Goal: Task Accomplishment & Management: Manage account settings

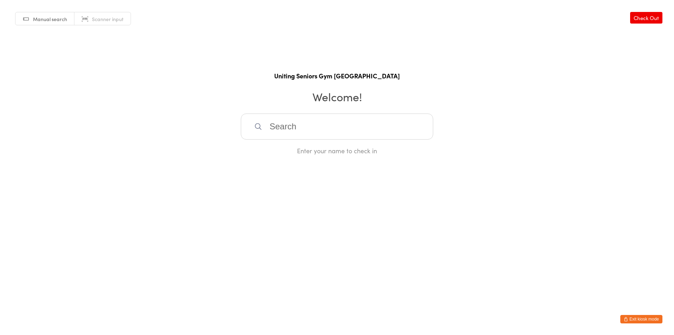
click at [647, 317] on button "Exit kiosk mode" at bounding box center [641, 319] width 42 height 8
click at [646, 319] on button "Exit kiosk mode" at bounding box center [641, 319] width 42 height 8
click at [629, 318] on button "Exit kiosk mode" at bounding box center [641, 319] width 42 height 8
click at [629, 317] on button "Exit kiosk mode" at bounding box center [641, 319] width 42 height 8
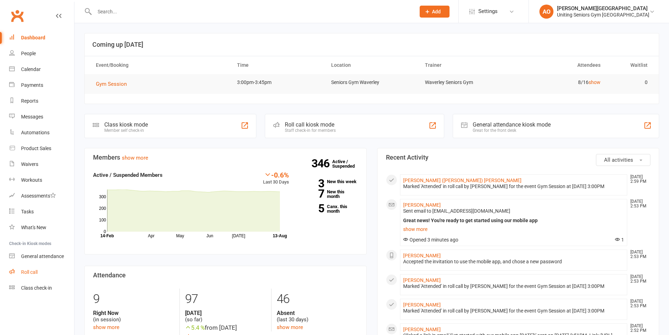
click at [31, 273] on div "Roll call" at bounding box center [29, 272] width 16 height 6
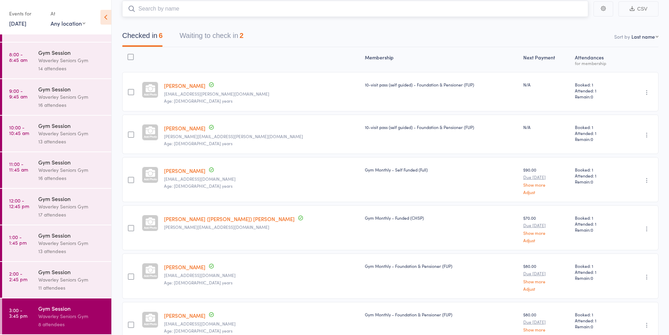
scroll to position [87, 0]
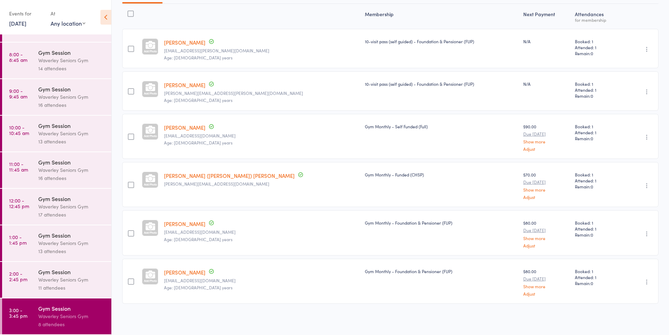
click at [27, 311] on time "3:00 - 3:45 pm" at bounding box center [18, 312] width 18 height 11
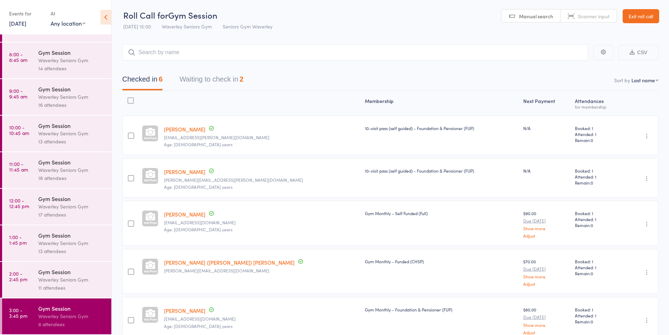
scroll to position [0, 0]
click at [218, 82] on button "Waiting to check in 2" at bounding box center [211, 81] width 64 height 19
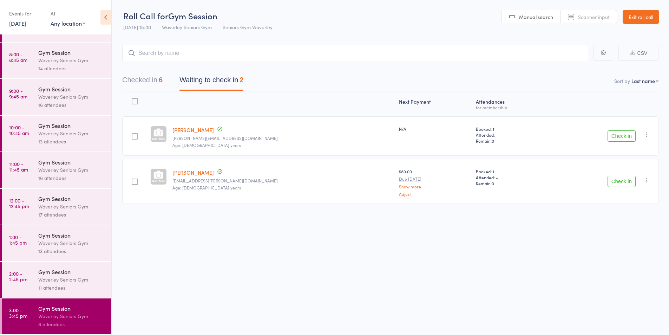
click at [60, 283] on div "Waverley Seniors Gym" at bounding box center [71, 279] width 67 height 8
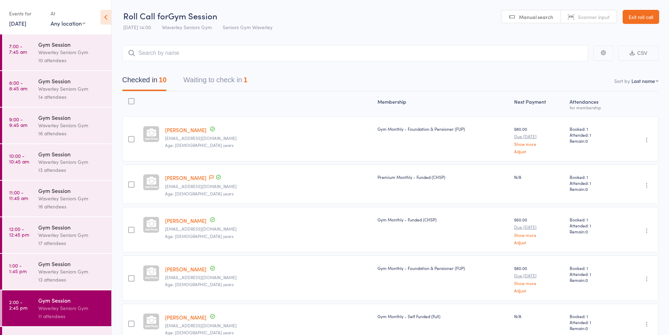
click at [200, 83] on button "Waiting to check in 1" at bounding box center [215, 81] width 64 height 19
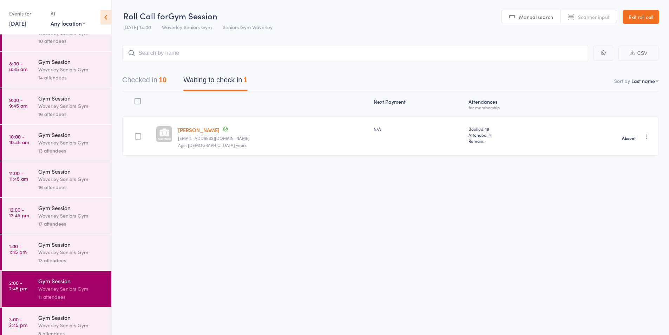
scroll to position [28, 0]
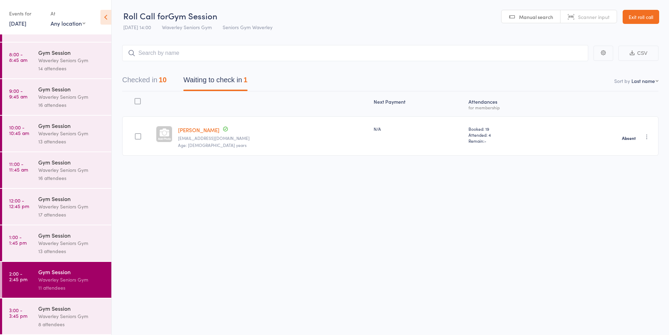
click at [66, 303] on div "Gym Session Waverley Seniors Gym 8 attendees" at bounding box center [74, 316] width 73 height 36
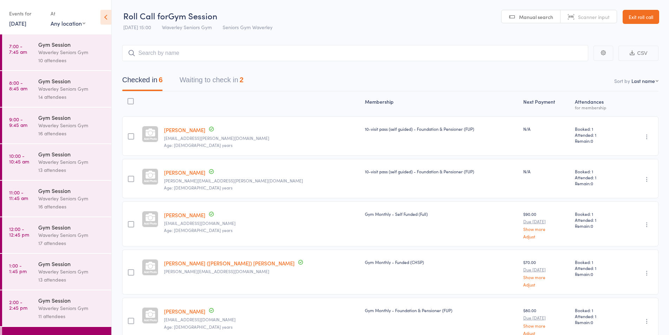
click at [77, 49] on div "Waverley Seniors Gym" at bounding box center [71, 52] width 67 height 8
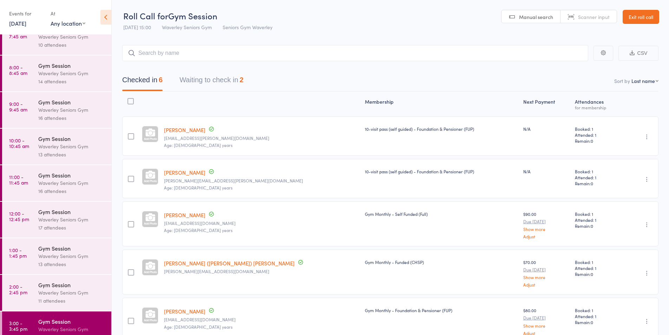
scroll to position [28, 0]
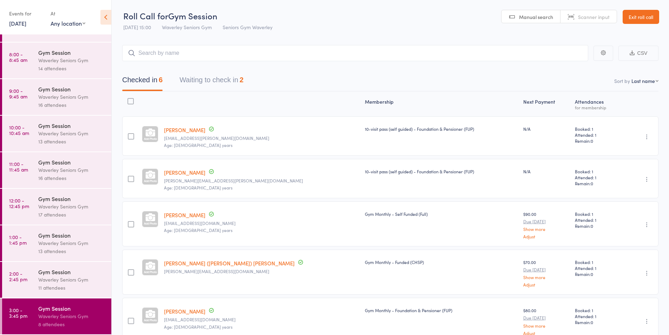
click at [84, 286] on div "11 attendees" at bounding box center [71, 287] width 67 height 8
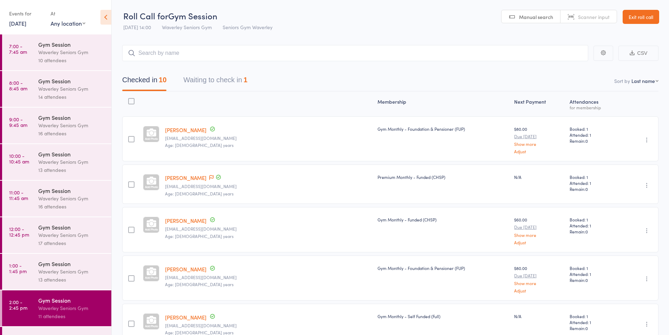
click at [648, 16] on link "Exit roll call" at bounding box center [640, 17] width 37 height 14
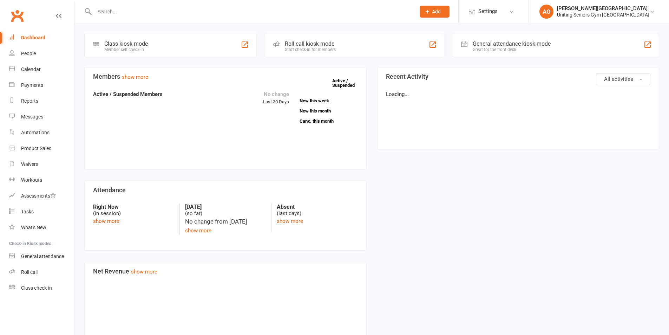
click at [134, 12] on input "text" at bounding box center [251, 12] width 318 height 10
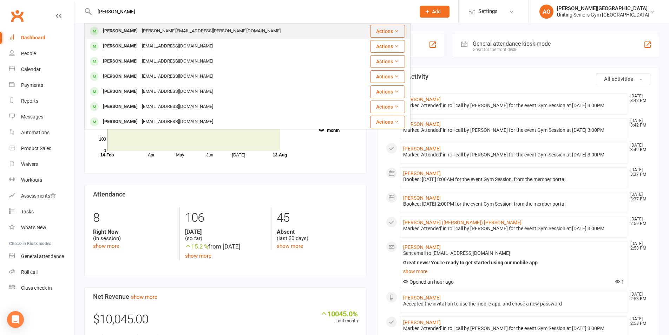
type input "rodger"
click at [146, 29] on div "[PERSON_NAME][EMAIL_ADDRESS][PERSON_NAME][DOMAIN_NAME]" at bounding box center [211, 31] width 143 height 10
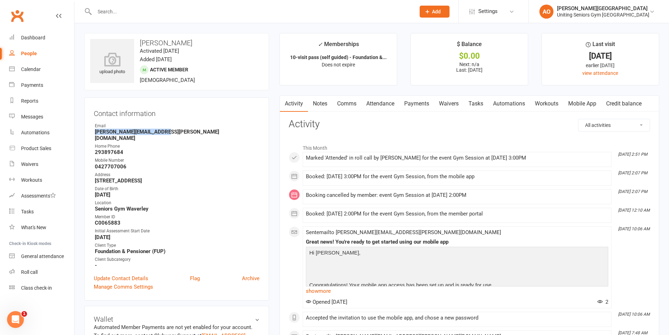
drag, startPoint x: 167, startPoint y: 131, endPoint x: 84, endPoint y: 131, distance: 82.8
click at [84, 131] on div "Contact information Owner Email rodger.jamieson@gmail.com Home Phone 293897684 …" at bounding box center [176, 198] width 185 height 203
copy strong "[PERSON_NAME][EMAIL_ADDRESS][PERSON_NAME][DOMAIN_NAME]"
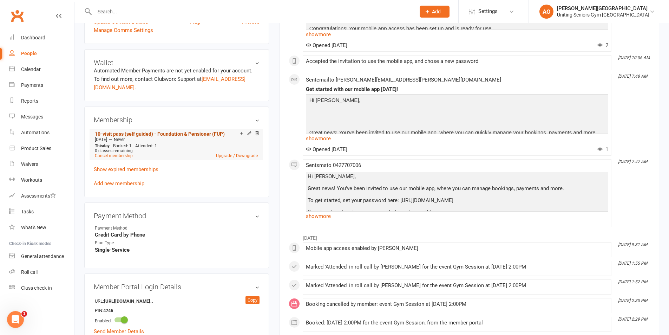
scroll to position [246, 0]
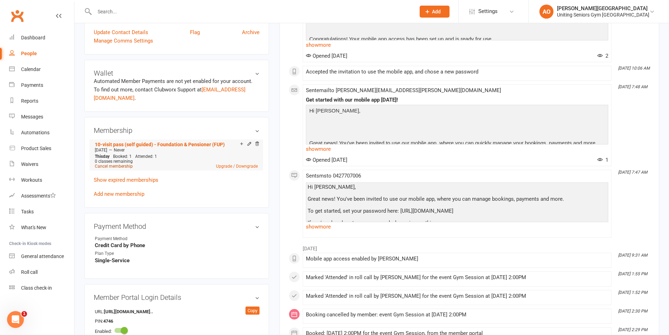
click at [118, 164] on link "Cancel membership" at bounding box center [114, 166] width 38 height 5
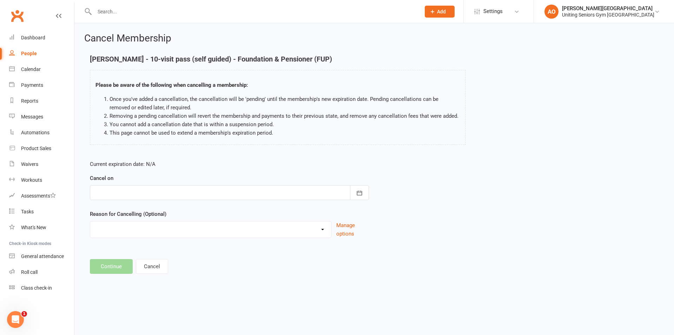
click at [148, 195] on div at bounding box center [229, 192] width 279 height 15
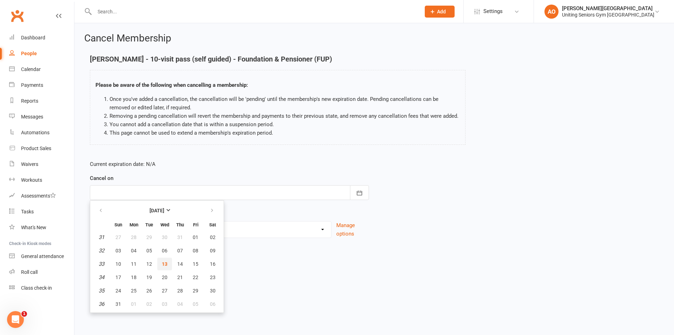
click at [166, 261] on span "13" at bounding box center [165, 264] width 6 height 6
type input "13 Aug 2025"
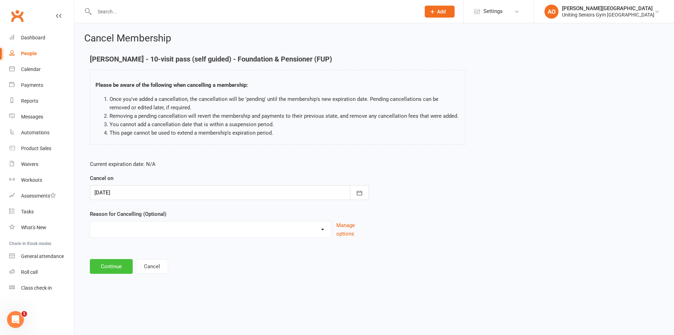
click at [117, 267] on button "Continue" at bounding box center [111, 266] width 43 height 15
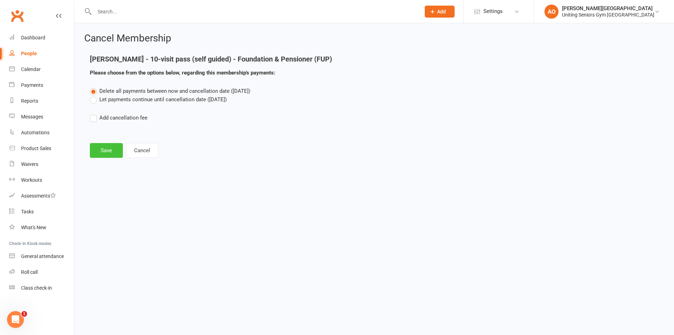
click at [111, 151] on button "Save" at bounding box center [106, 150] width 33 height 15
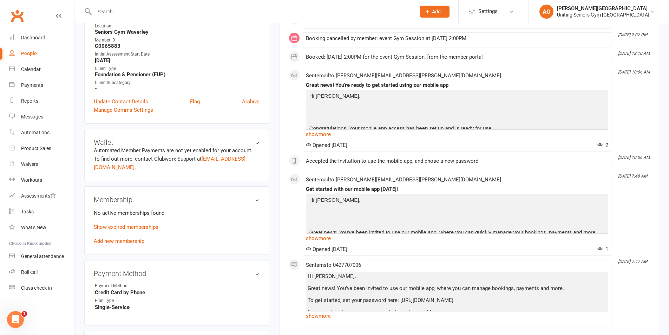
scroll to position [176, 0]
click at [121, 229] on div "No active memberships found Show expired memberships Add new membership" at bounding box center [177, 226] width 166 height 37
click at [122, 237] on link "Add new membership" at bounding box center [119, 240] width 51 height 6
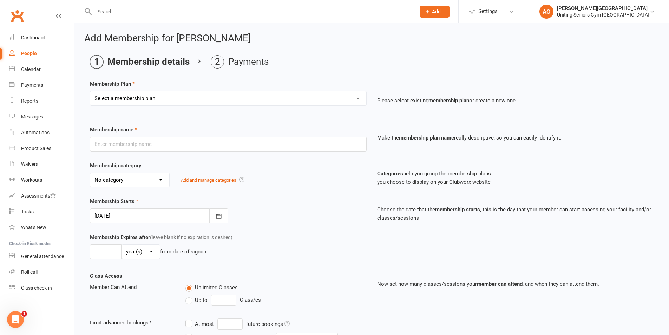
click at [167, 102] on select "Select a membership plan Create new Membership Plan Initial Assessment + Set Up…" at bounding box center [228, 98] width 276 height 14
select select "12"
click at [90, 91] on select "Select a membership plan Create new Membership Plan Initial Assessment + Set Up…" at bounding box center [228, 98] width 276 height 14
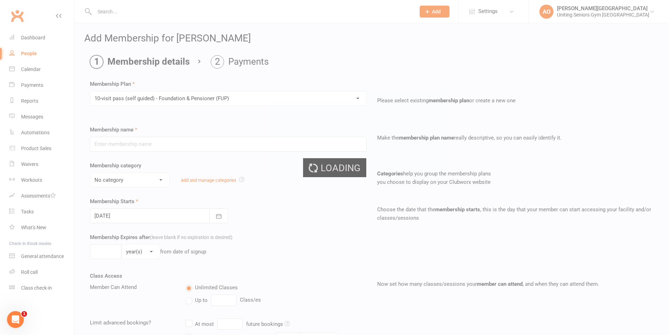
type input "10-visit pass (self guided) - Foundation & Pensioner (FUP)"
select select "0"
type input "16"
select select "1"
type input "1"
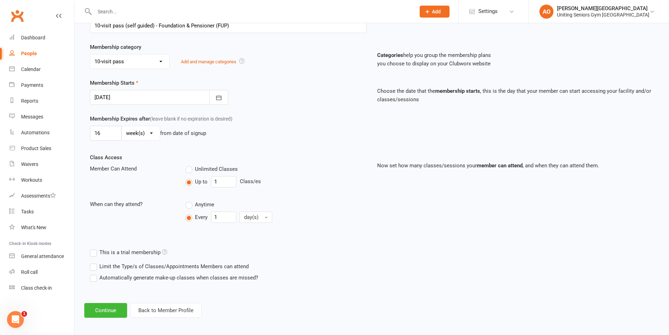
scroll to position [121, 0]
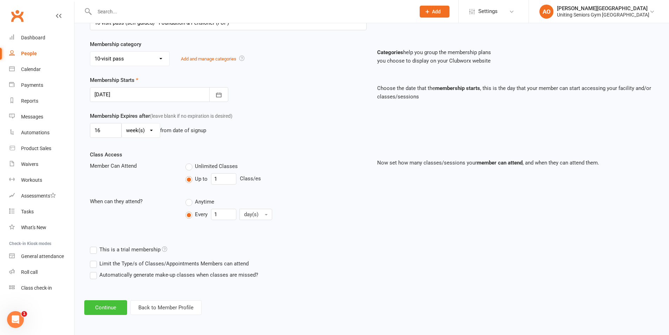
click at [113, 308] on button "Continue" at bounding box center [105, 307] width 43 height 15
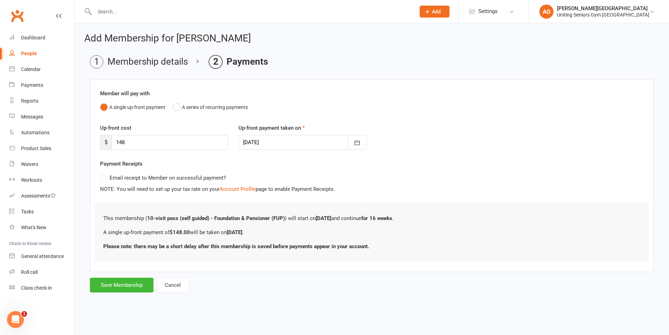
scroll to position [0, 0]
click at [135, 284] on button "Save Membership" at bounding box center [122, 284] width 64 height 15
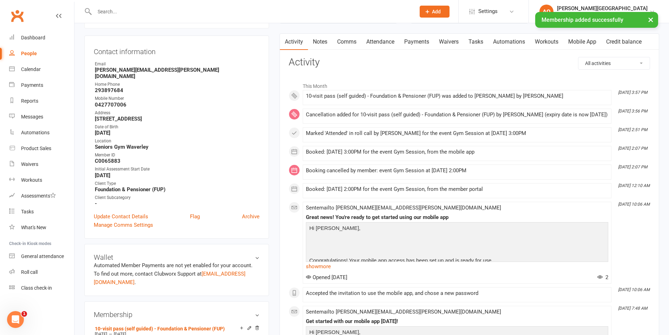
scroll to position [211, 0]
